Goal: Information Seeking & Learning: Learn about a topic

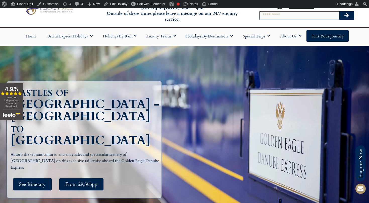
scroll to position [23, 0]
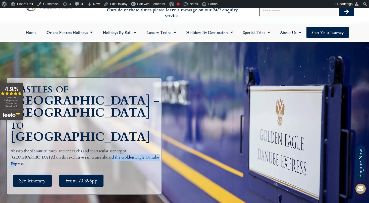
drag, startPoint x: 121, startPoint y: 143, endPoint x: 69, endPoint y: 142, distance: 51.7
click at [69, 148] on p "Absorb the vibrant cultures, ancient castles and spectacular scenery of Transyl…" at bounding box center [86, 157] width 150 height 19
copy p "Golden Eagle Danube Express"
click at [58, 148] on p "Absorb the vibrant cultures, ancient castles and spectacular scenery of Transyl…" at bounding box center [86, 157] width 150 height 19
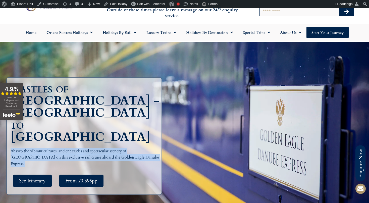
click at [58, 148] on p "Absorb the vibrant cultures, ancient castles and spectacular scenery of Transyl…" at bounding box center [86, 157] width 150 height 19
copy div "Absorb the vibrant cultures, ancient castles and spectacular scenery of Transyl…"
click at [83, 177] on span "From £9,395pp" at bounding box center [81, 180] width 32 height 6
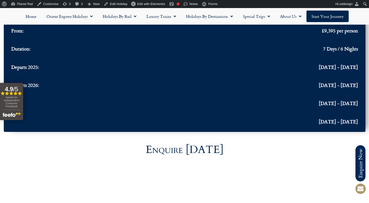
scroll to position [1471, 0]
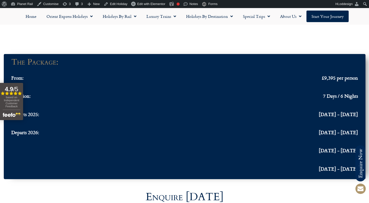
click at [316, 75] on div "From: £9,395 per person" at bounding box center [184, 78] width 346 height 6
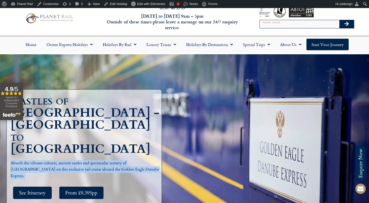
scroll to position [38, 0]
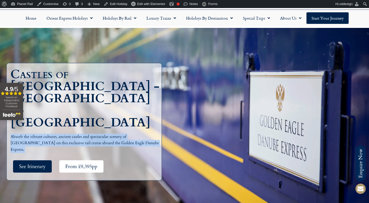
click at [83, 160] on link "From £9,395pp" at bounding box center [81, 166] width 44 height 12
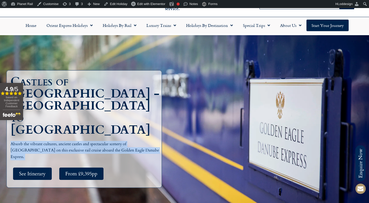
scroll to position [32, 0]
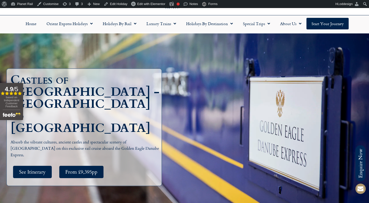
click at [125, 113] on h1 "Castles of Transylvania - Istanbul to Budapest" at bounding box center [86, 104] width 150 height 60
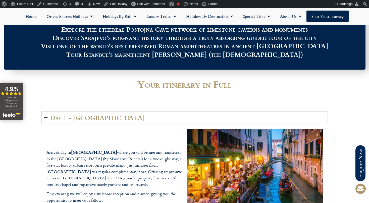
scroll to position [569, 0]
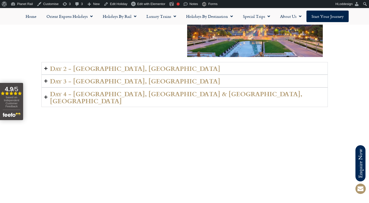
scroll to position [697, 0]
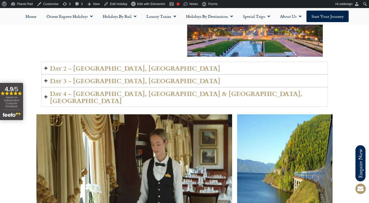
click at [221, 62] on summary "Day 2 - CHAMPAGNE, FRANCE" at bounding box center [184, 68] width 286 height 13
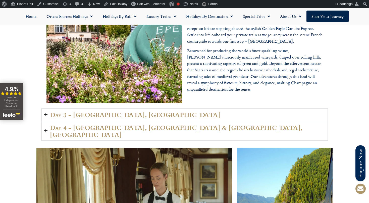
scroll to position [670, 0]
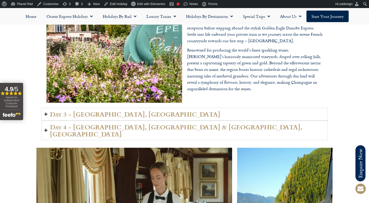
click at [212, 123] on h2 "Day 4 - VIENNA, AUSTRIA & POSTOJNA, SLOVENIA" at bounding box center [187, 130] width 275 height 14
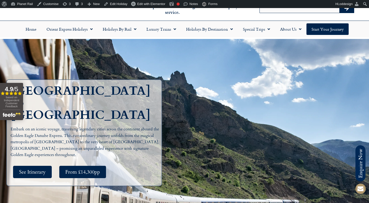
scroll to position [0, 0]
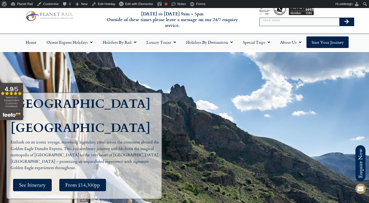
scroll to position [14, 0]
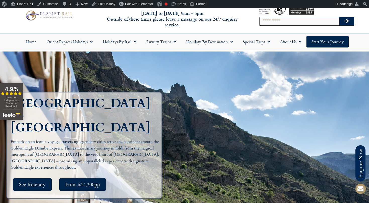
click at [57, 139] on p "Embark on an iconic voyage, traversing legendary cities across the continent ab…" at bounding box center [86, 155] width 150 height 32
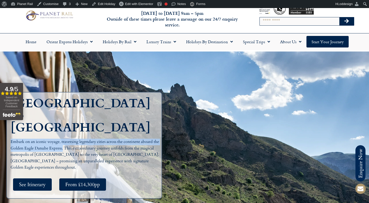
drag, startPoint x: 63, startPoint y: 137, endPoint x: 10, endPoint y: 135, distance: 53.5
click at [10, 135] on div "PARIS to ISTANBUL Embark on an iconic voyage, traversing legendary cities acros…" at bounding box center [84, 145] width 156 height 107
copy p "Embark on an iconic voyage, traversing legendary cities across the continent ab…"
click at [83, 181] on span "From £14,300pp" at bounding box center [82, 184] width 35 height 6
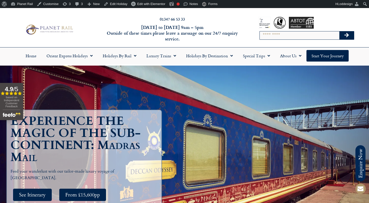
click at [53, 174] on p "Feed your wanderlust with our tailor-made luxury voyage of [GEOGRAPHIC_DATA]." at bounding box center [86, 174] width 150 height 13
click at [53, 174] on p "Feed your wanderlust with our tailor-made luxury voyage of Southern India." at bounding box center [86, 174] width 150 height 13
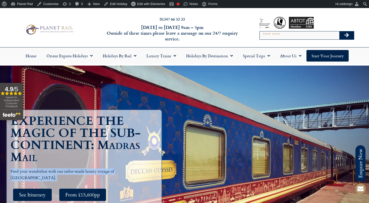
click at [53, 174] on p "Feed your wanderlust with our tailor-made luxury voyage of Southern India." at bounding box center [86, 174] width 150 height 13
copy div "Feed your wanderlust with our tailor-made luxury voyage of Southern India."
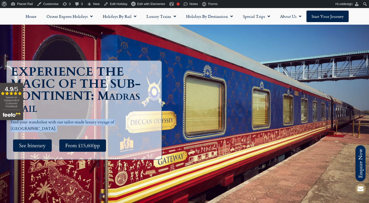
scroll to position [75, 0]
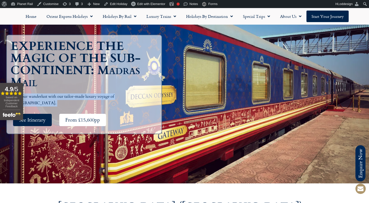
click at [84, 114] on link "From £15,600pp" at bounding box center [82, 120] width 47 height 12
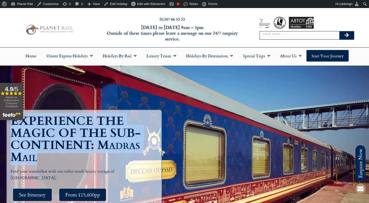
drag, startPoint x: 44, startPoint y: 160, endPoint x: 13, endPoint y: 124, distance: 46.6
click at [13, 124] on h1 "EXPERIENCE THE MAGIC OF THE SUB-CONTINENT: Madras Mail" at bounding box center [86, 139] width 150 height 48
copy h1 "EXPERIENCE THE MAGIC OF THE SUB-CONTINENT: Madras Mail"
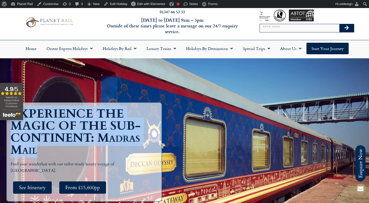
scroll to position [11, 0]
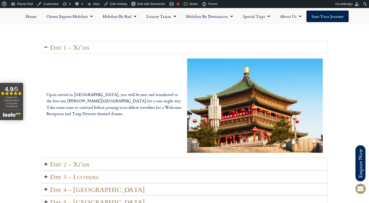
scroll to position [648, 0]
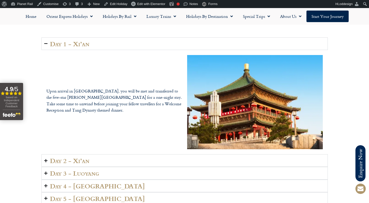
click at [105, 154] on summary "Day 2 - Xi’an" at bounding box center [184, 160] width 286 height 13
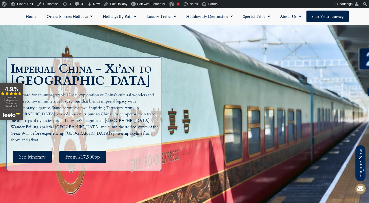
scroll to position [45, 0]
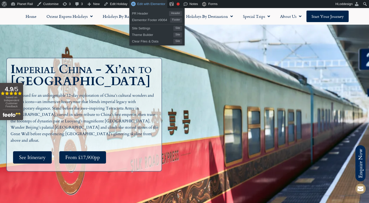
click at [141, 4] on span "Edit with Elementor" at bounding box center [151, 4] width 28 height 4
